Goal: Task Accomplishment & Management: Manage account settings

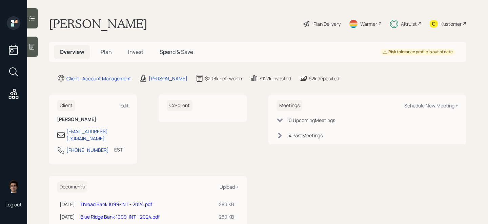
click at [167, 52] on span "Spend & Save" at bounding box center [177, 51] width 34 height 7
